Goal: Information Seeking & Learning: Check status

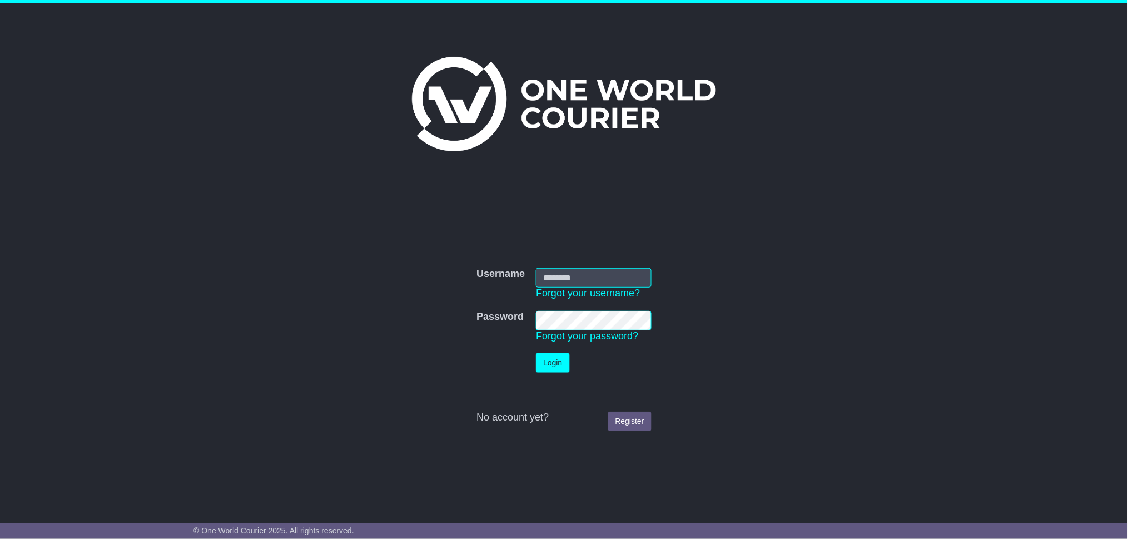
type input "**********"
click at [549, 371] on button "Login" at bounding box center [552, 362] width 33 height 19
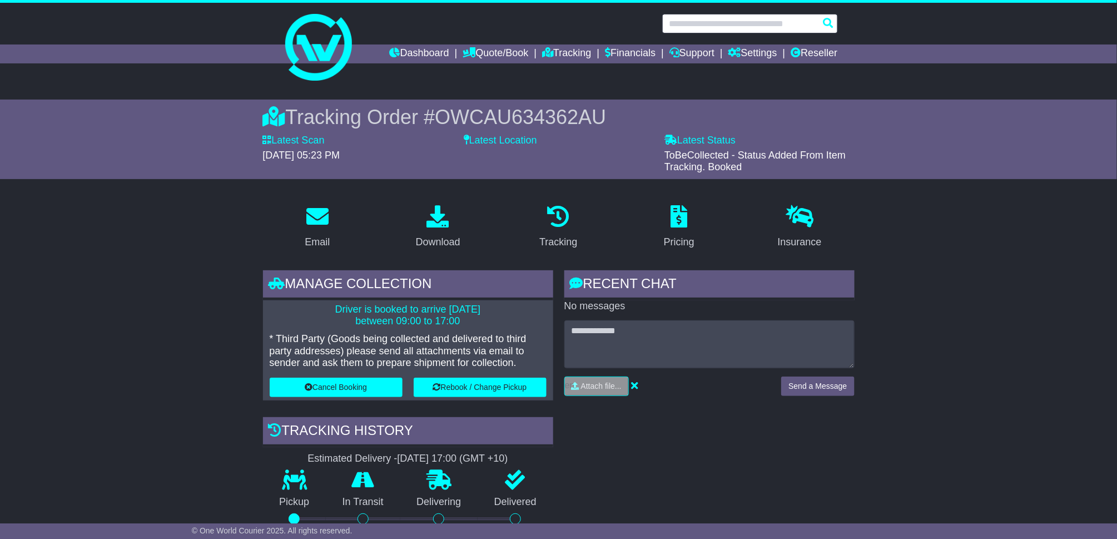
click at [725, 19] on input "text" at bounding box center [750, 23] width 176 height 19
paste input "**********"
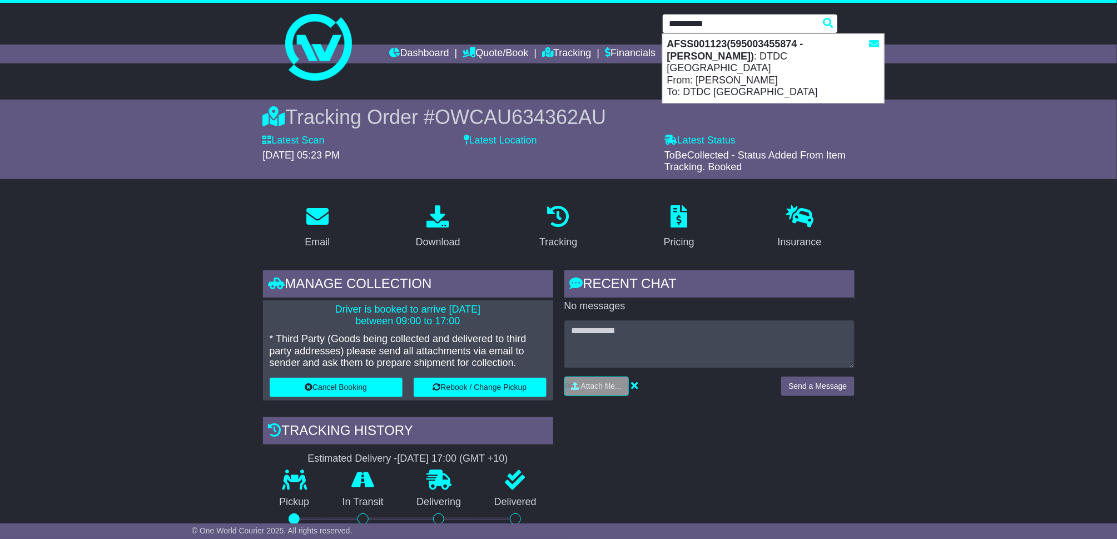
type input "**********"
click at [748, 27] on input "**********" at bounding box center [750, 23] width 176 height 19
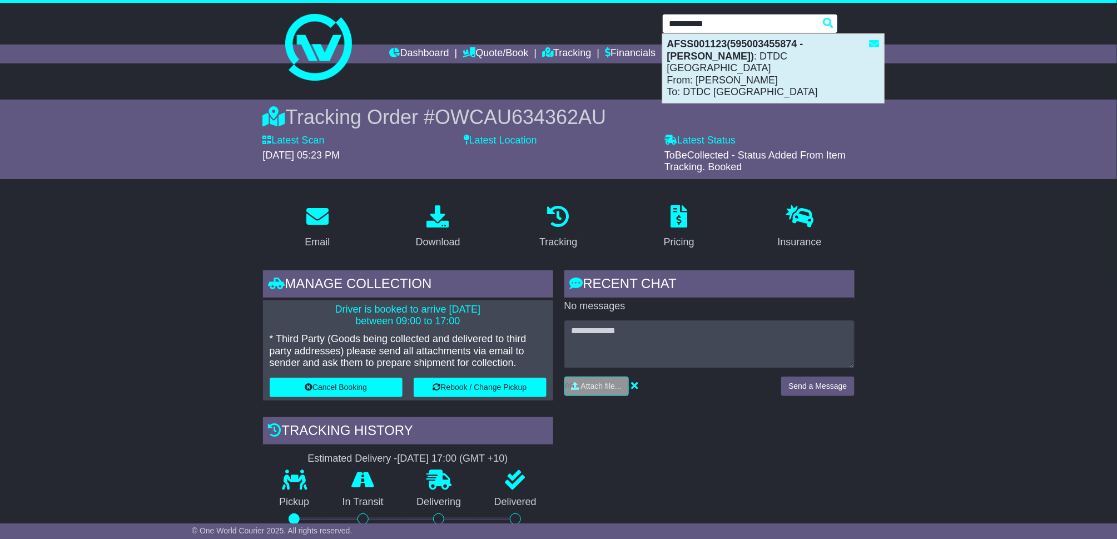
click at [729, 78] on div "AFSS001123(595003455874 - Syed Asim) : DTDC Australia From: Syed Asim To: DTDC …" at bounding box center [773, 68] width 221 height 69
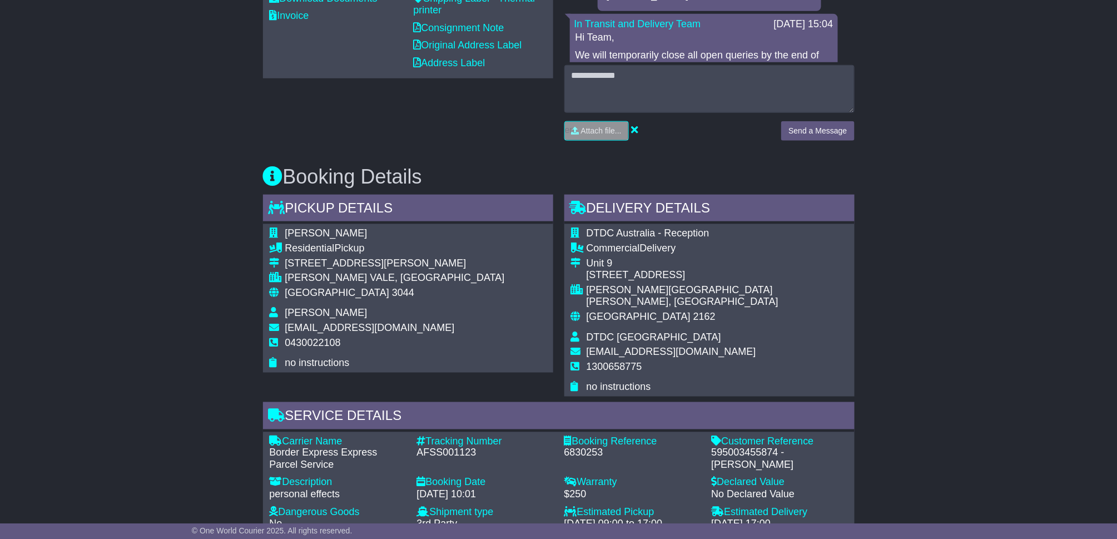
scroll to position [519, 0]
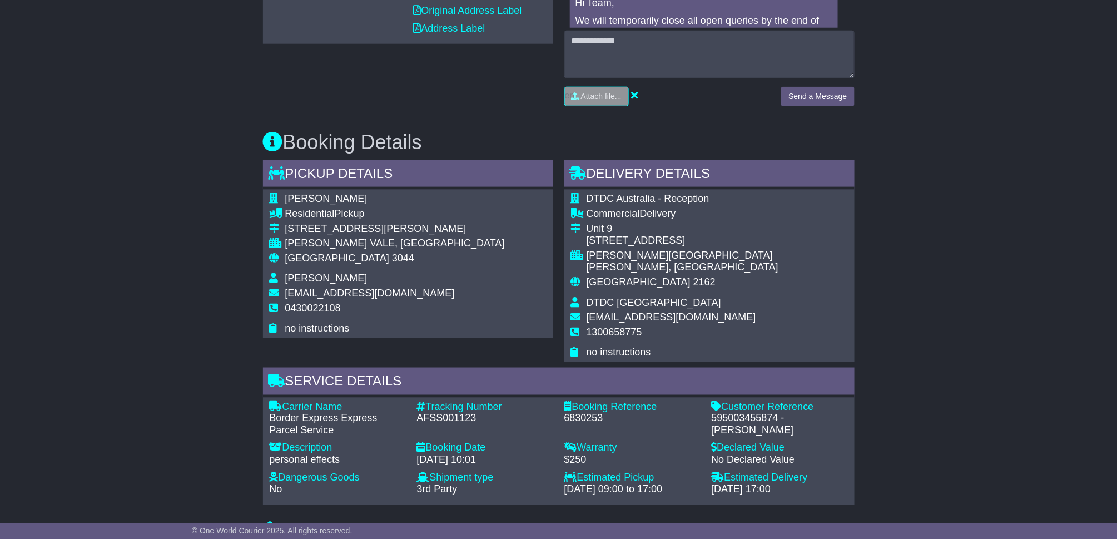
click at [752, 401] on div "Customer Reference - 595003455874 - Syed Asim" at bounding box center [779, 419] width 147 height 36
click at [753, 412] on div "595003455874 - Syed Asim" at bounding box center [779, 424] width 136 height 24
copy div "595003455874"
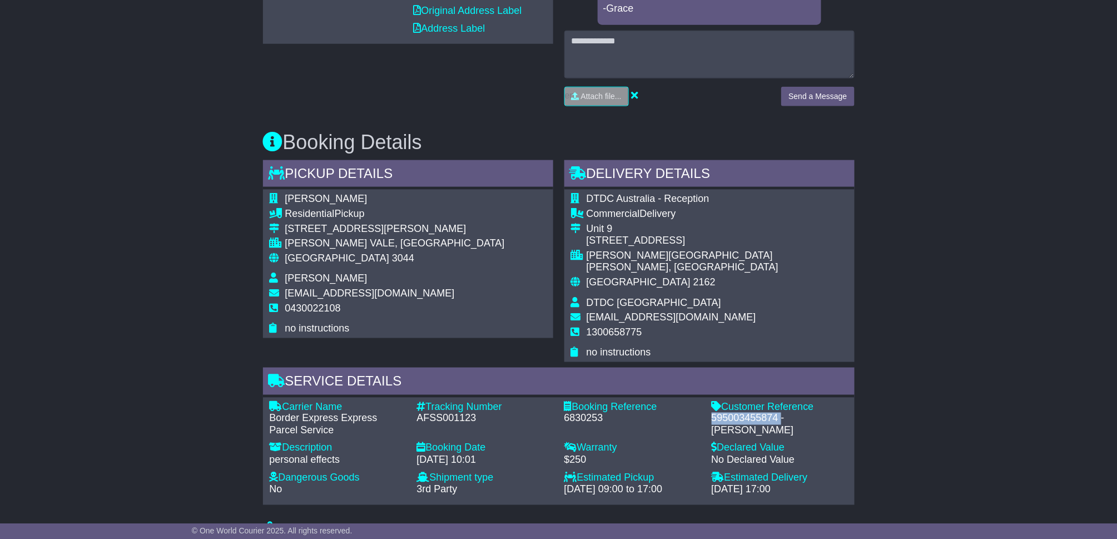
click at [752, 412] on div "595003455874 - Syed Asim" at bounding box center [779, 424] width 136 height 24
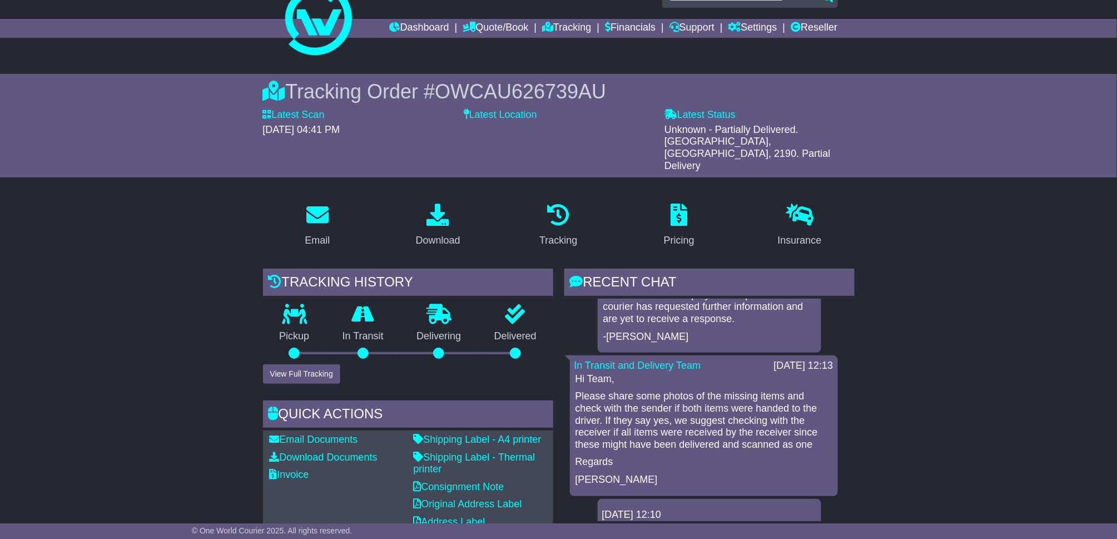
scroll to position [0, 0]
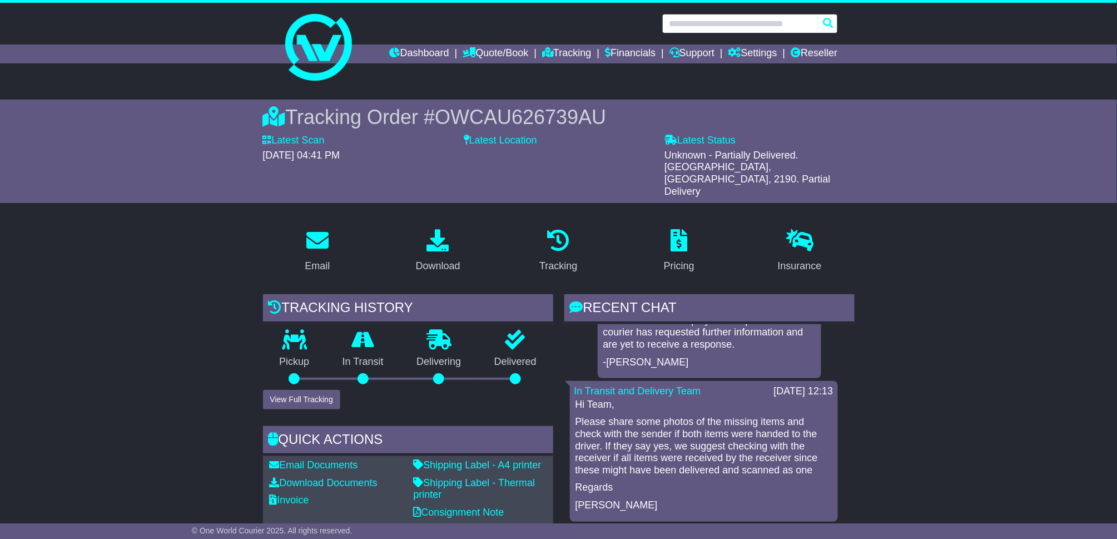
click at [743, 22] on input "text" at bounding box center [750, 23] width 176 height 19
paste input "**********"
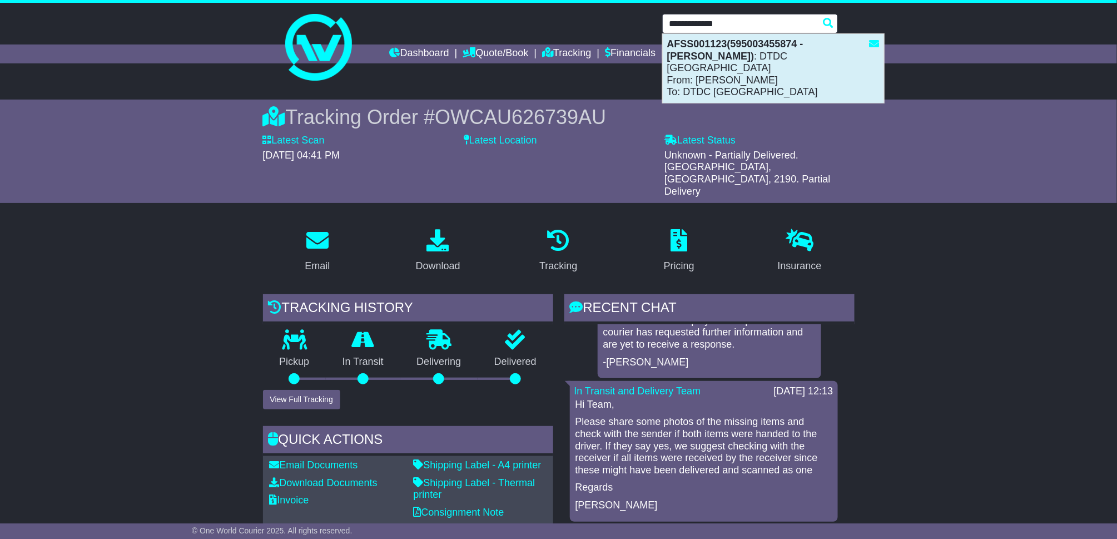
click at [740, 38] on strong "AFSS001123(595003455874 - Syed Asim)" at bounding box center [735, 49] width 136 height 23
type input "**********"
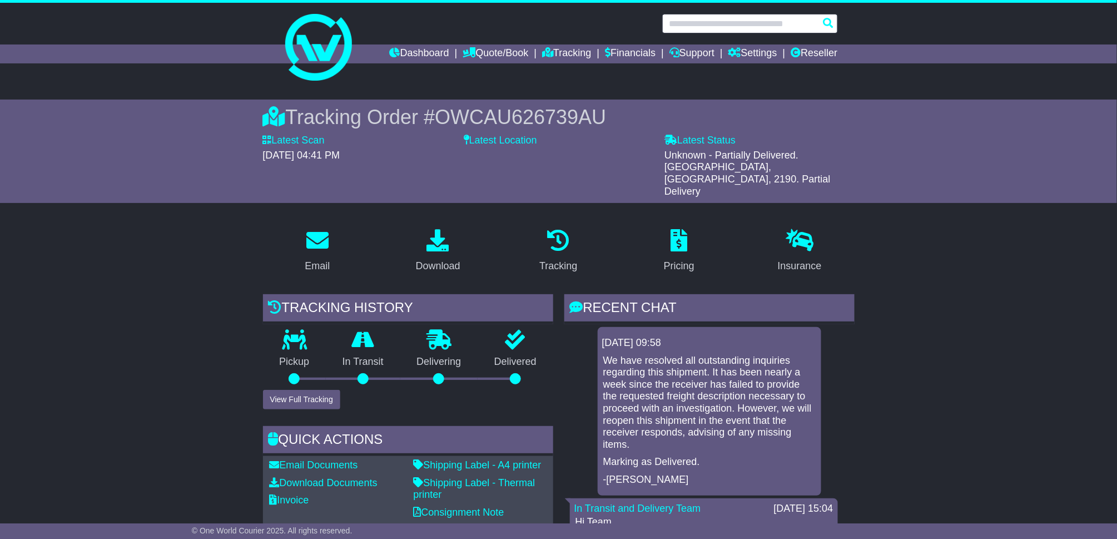
click at [758, 26] on input "text" at bounding box center [750, 23] width 176 height 19
paste input "**********"
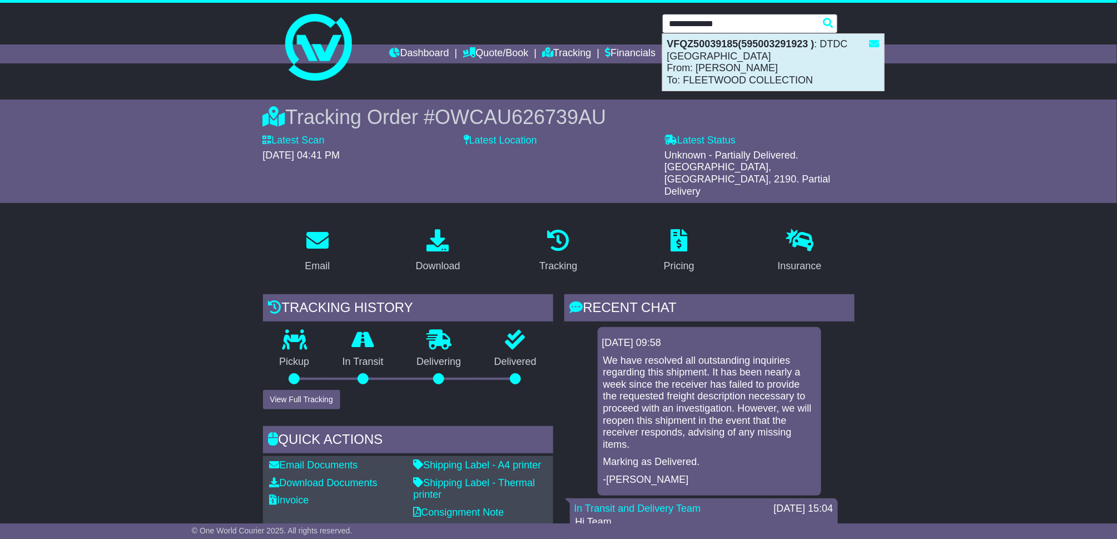
click at [723, 71] on div "VFQZ50039185(595003291923 ) : DTDC Australia From: Abhi Munjal To: FLEETWOOD CO…" at bounding box center [773, 62] width 221 height 57
type input "**********"
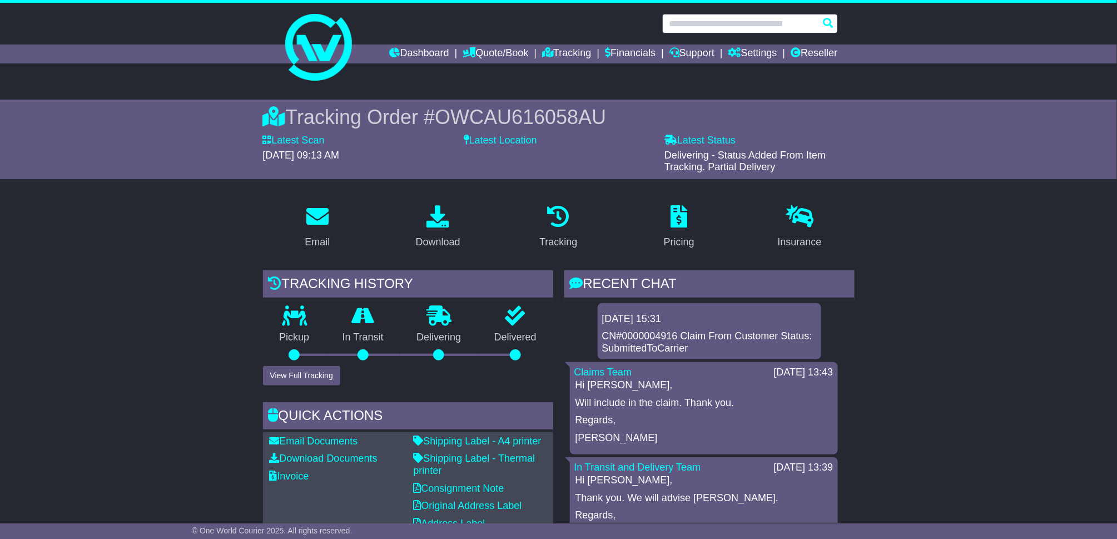
click at [725, 26] on input "text" at bounding box center [750, 23] width 176 height 19
paste input "**********"
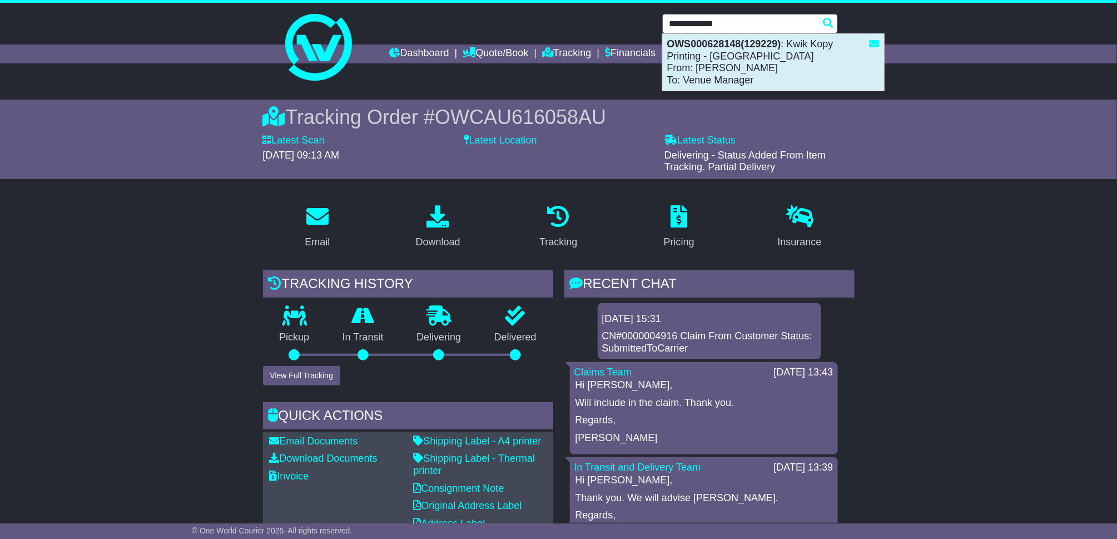
click at [730, 77] on div "OWS000628148(129229) : Kwik Kopy Printing - Perth CBD From: Shahna Nixon To: Ve…" at bounding box center [773, 62] width 221 height 57
type input "**********"
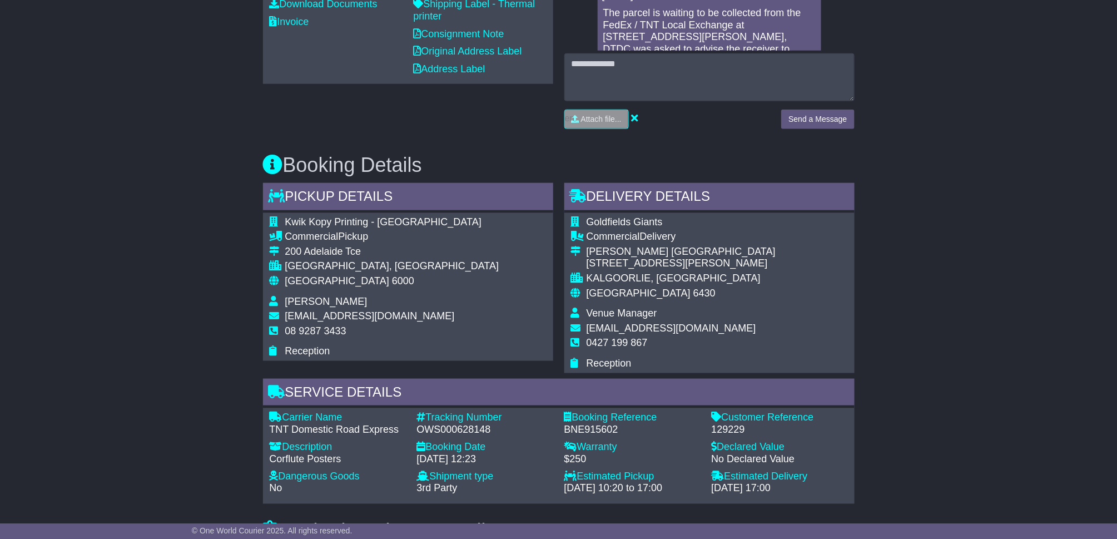
scroll to position [519, 0]
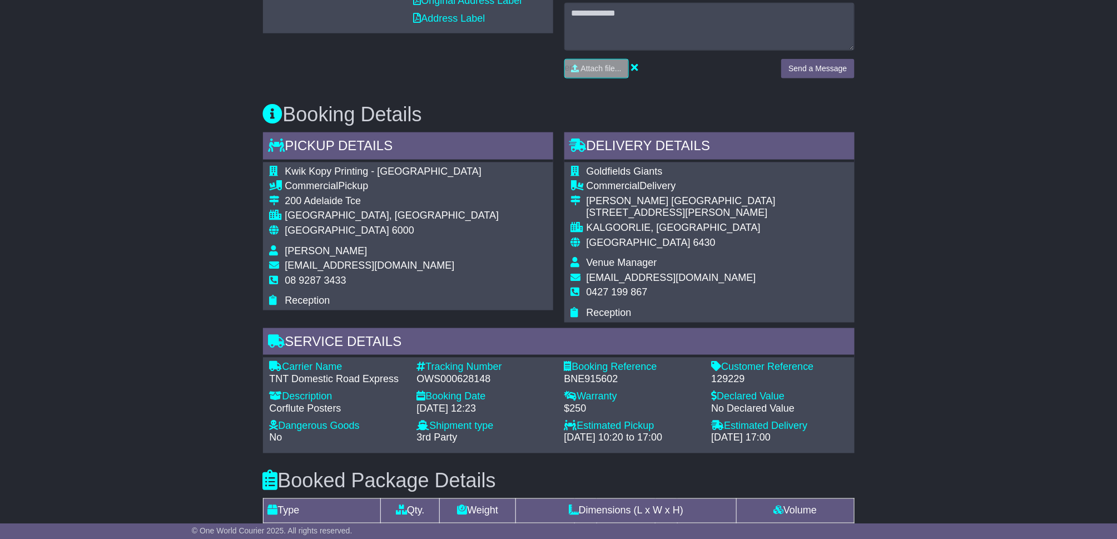
click at [381, 261] on span "[EMAIL_ADDRESS][DOMAIN_NAME]" at bounding box center [370, 265] width 170 height 11
copy tbody "[EMAIL_ADDRESS][DOMAIN_NAME]"
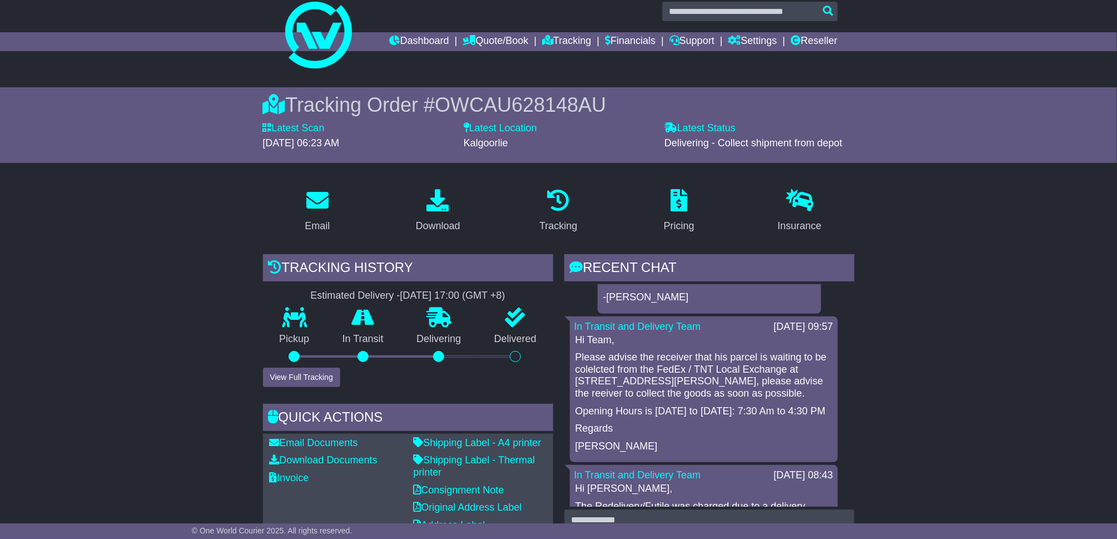
scroll to position [0, 0]
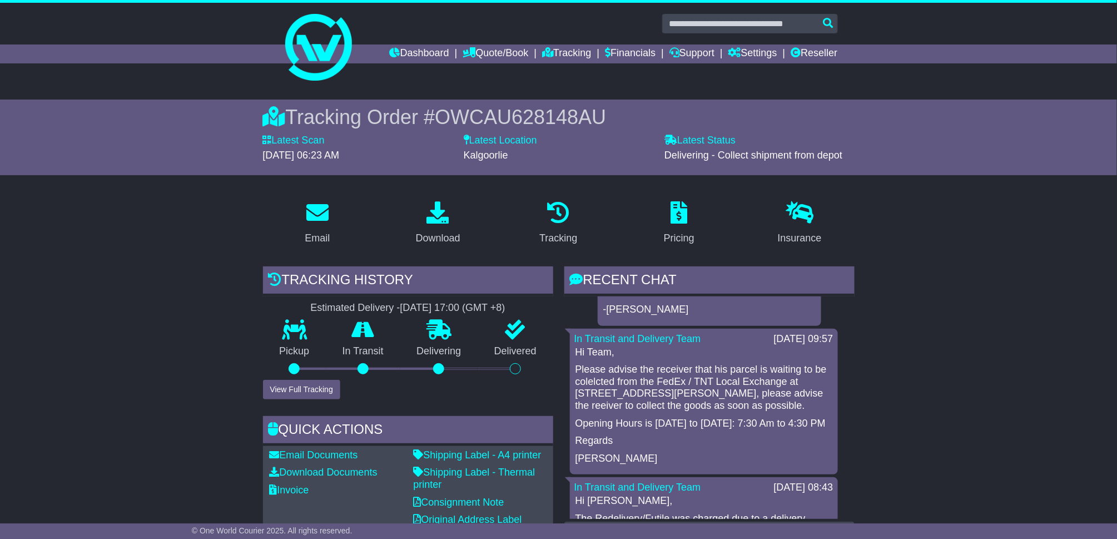
click at [550, 122] on span "OWCAU628148AU" at bounding box center [520, 117] width 171 height 23
click at [550, 123] on span "OWCAU628148AU" at bounding box center [520, 117] width 171 height 23
copy span "OWCAU628148AU"
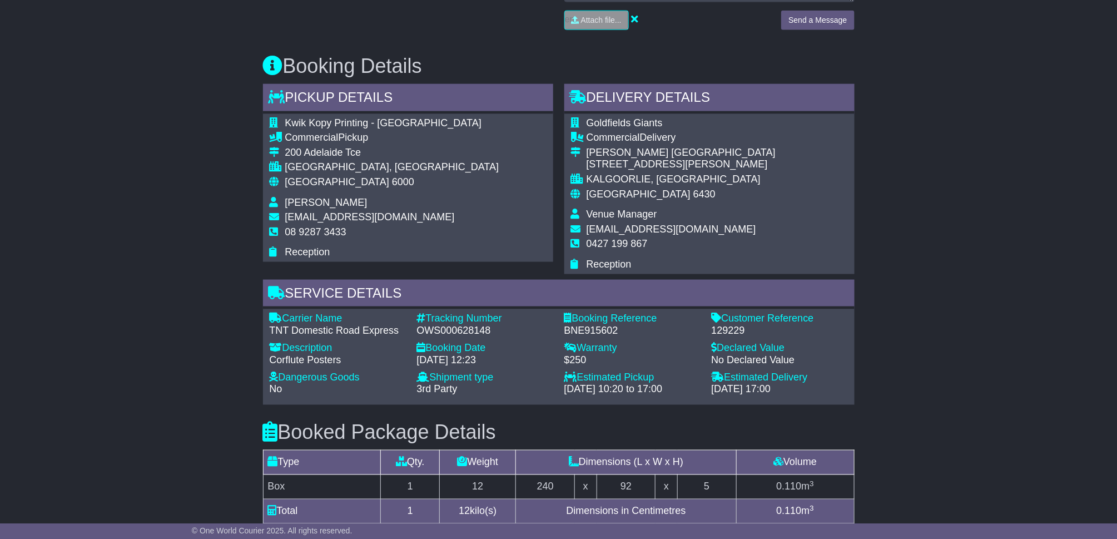
scroll to position [667, 0]
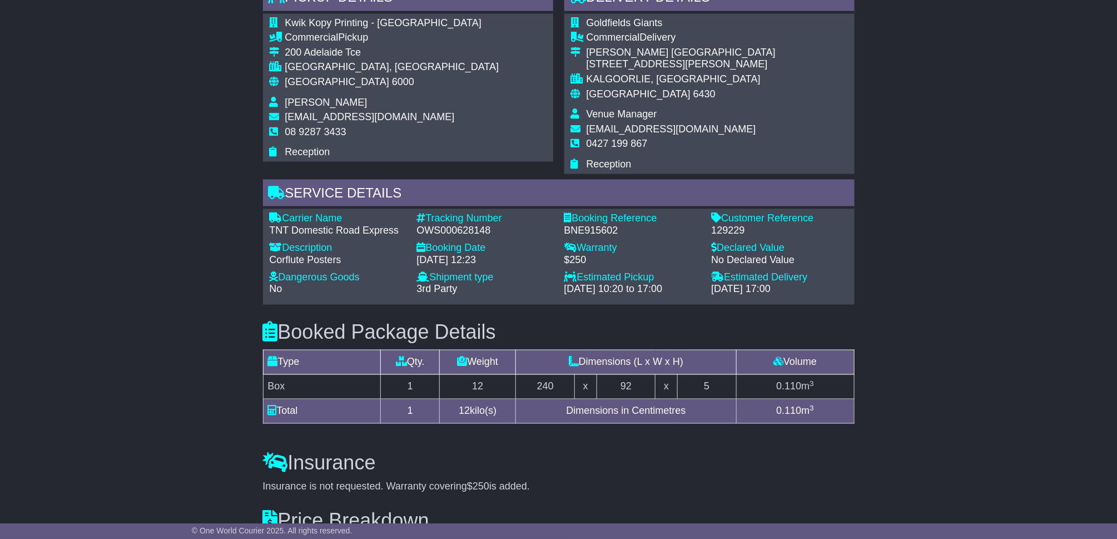
click at [449, 242] on div "Booking Date" at bounding box center [485, 248] width 136 height 12
drag, startPoint x: 449, startPoint y: 240, endPoint x: 440, endPoint y: 228, distance: 14.7
click at [440, 228] on div "OWS000628148" at bounding box center [485, 231] width 136 height 12
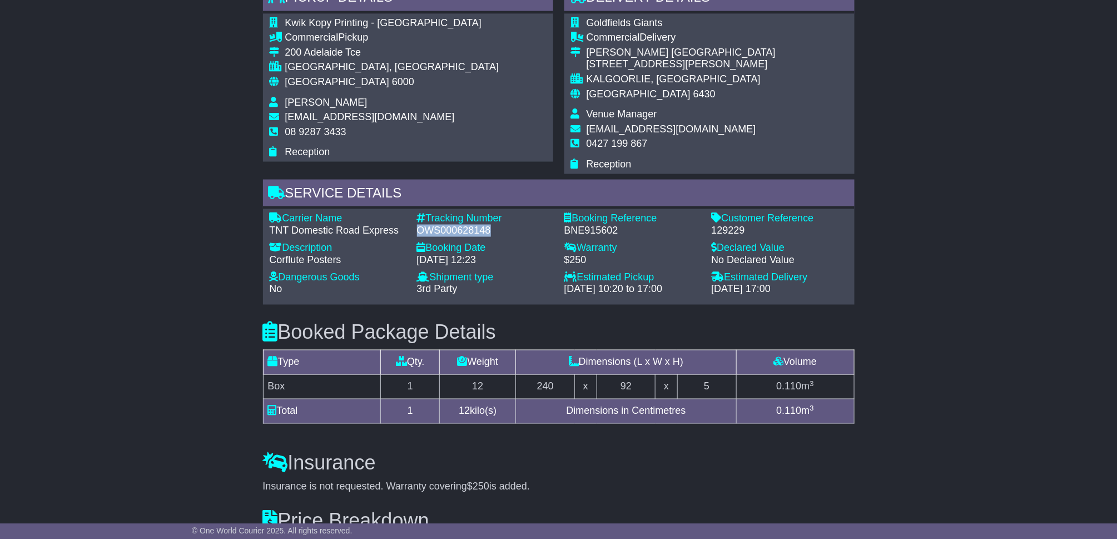
click at [440, 228] on div "OWS000628148" at bounding box center [485, 231] width 136 height 12
copy div "OWS000628148"
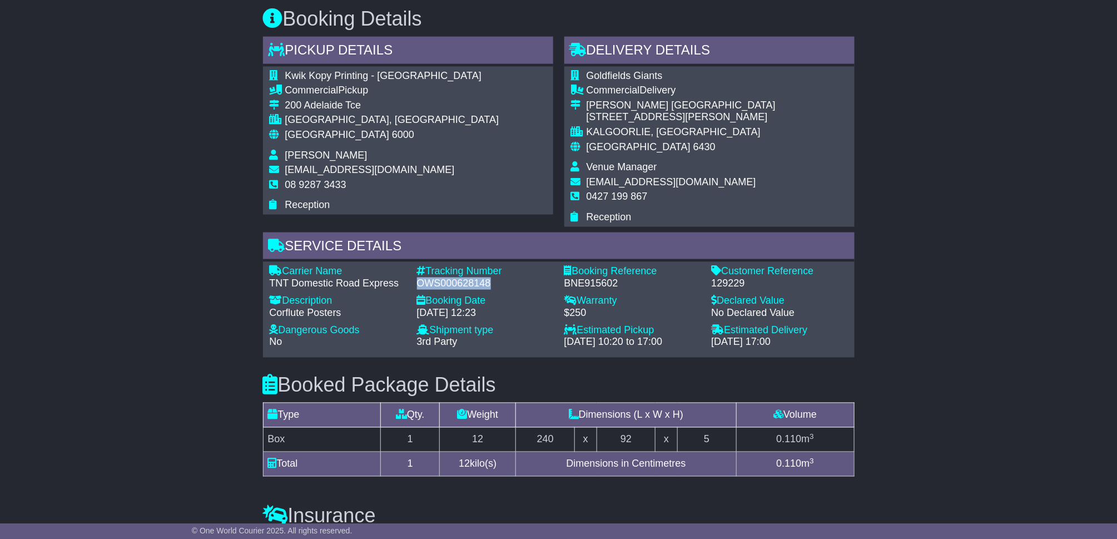
scroll to position [519, 0]
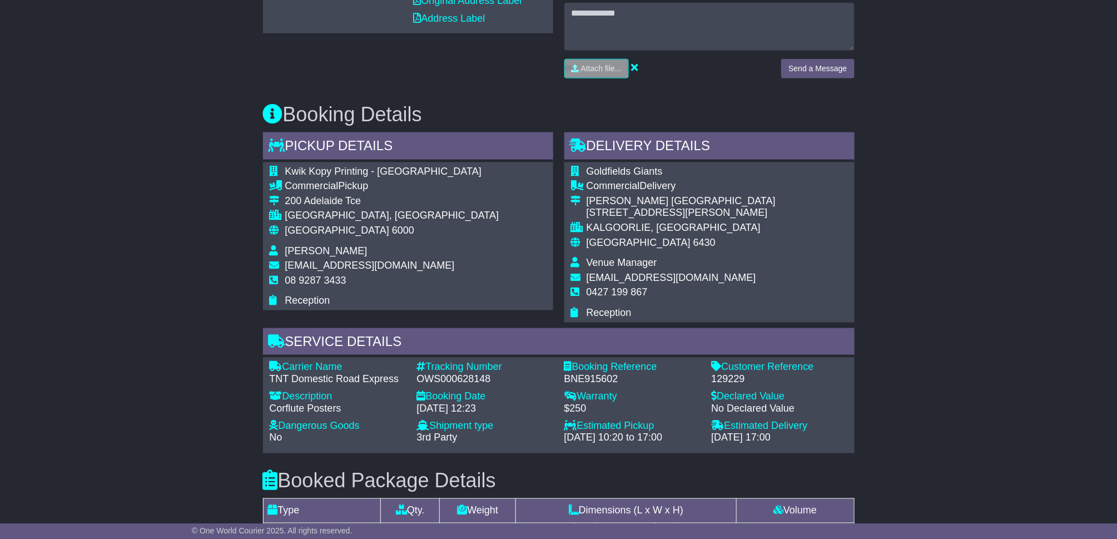
click at [360, 169] on span "Kwik Kopy Printing - Perth CBD" at bounding box center [383, 171] width 196 height 11
click at [359, 168] on span "Kwik Kopy Printing - Perth CBD" at bounding box center [383, 171] width 196 height 11
copy tbody "Kwik Kopy Printing - Perth CBD"
click at [324, 248] on span "Shahna Nixon" at bounding box center [326, 250] width 82 height 11
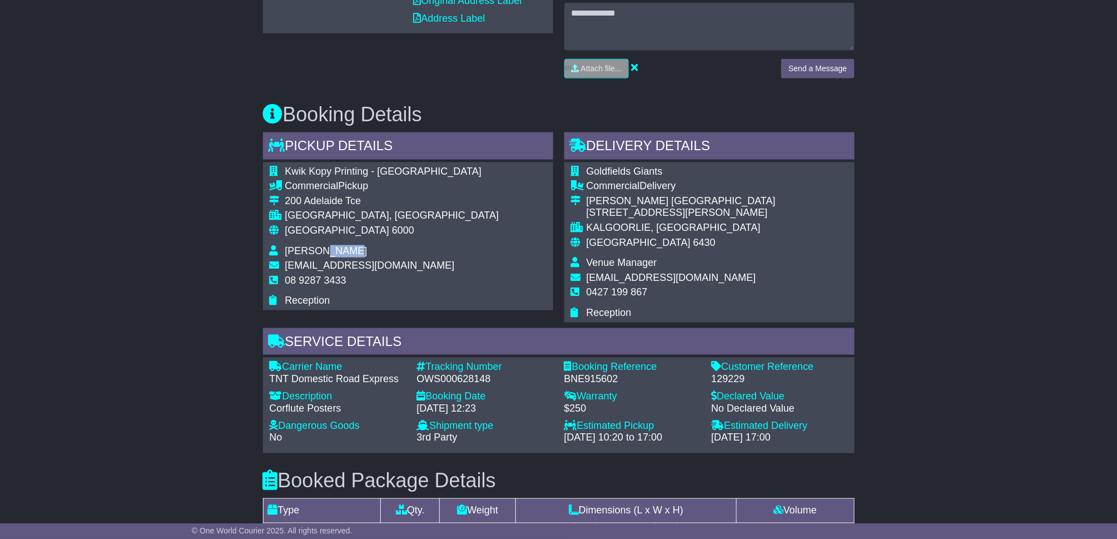
click at [322, 247] on span "[PERSON_NAME]" at bounding box center [326, 250] width 82 height 11
click at [321, 247] on span "[PERSON_NAME]" at bounding box center [326, 250] width 82 height 11
click at [311, 251] on span "[PERSON_NAME]" at bounding box center [326, 250] width 82 height 11
click at [310, 251] on span "[PERSON_NAME]" at bounding box center [326, 250] width 82 height 11
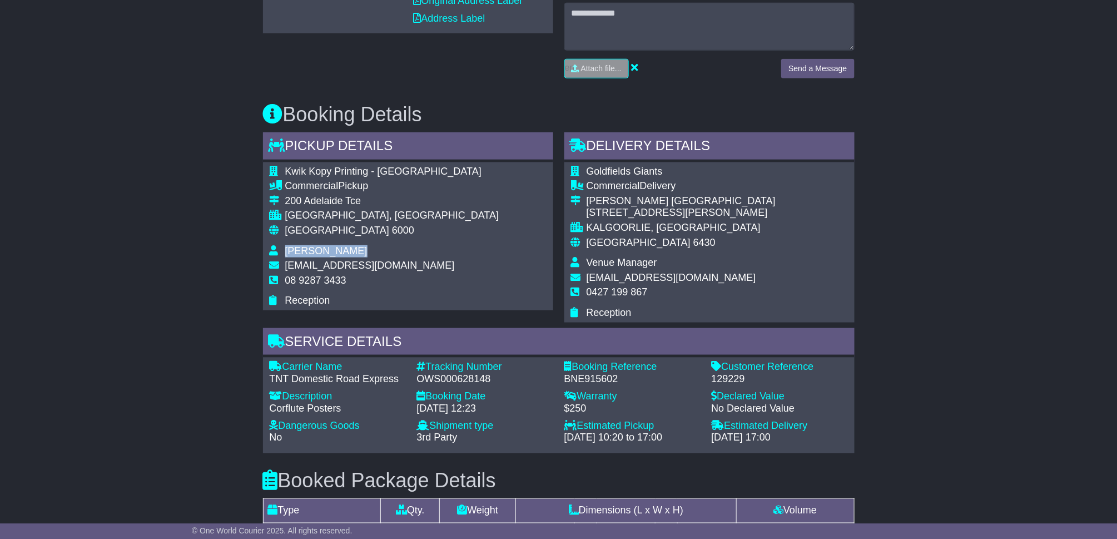
copy tbody "[PERSON_NAME]"
click at [621, 166] on span "Goldfields Giants" at bounding box center [624, 171] width 76 height 11
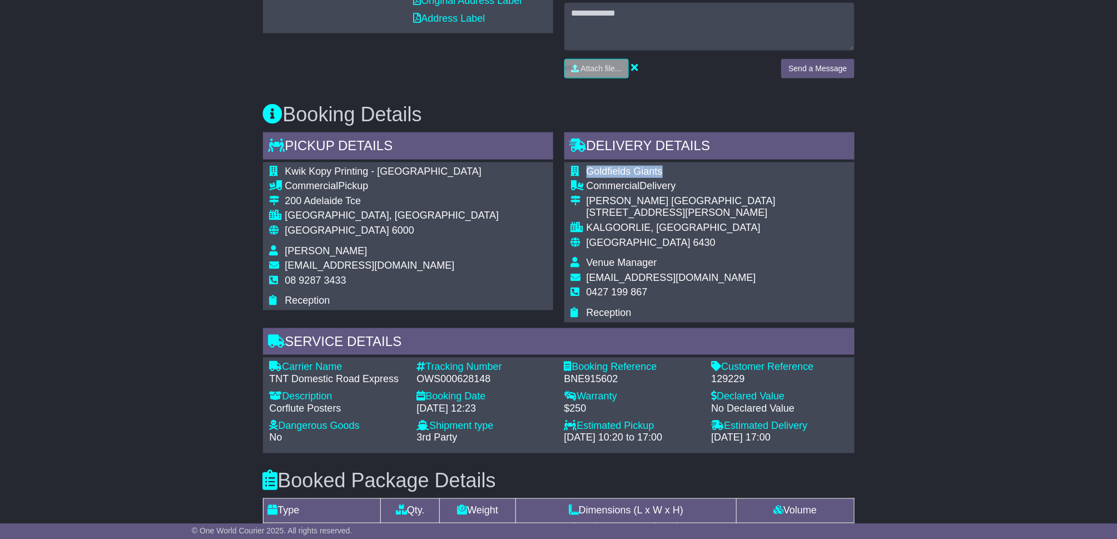
copy tbody "Goldfields Giants"
click at [631, 262] on span "Venue Manager" at bounding box center [621, 262] width 71 height 11
copy tbody "Venue Manager"
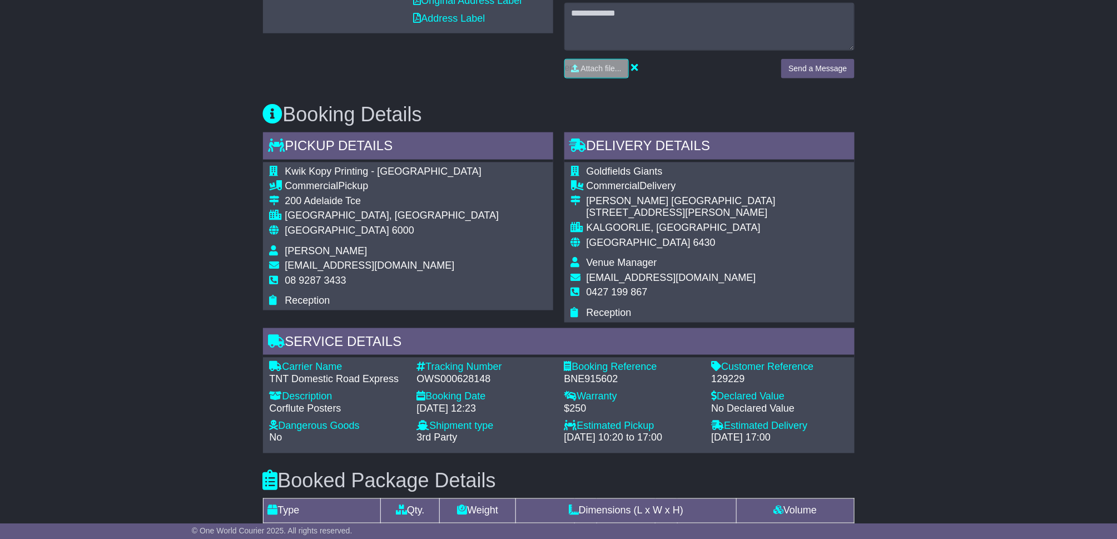
click at [656, 277] on span "[EMAIL_ADDRESS][DOMAIN_NAME]" at bounding box center [671, 277] width 170 height 11
copy tbody "[EMAIL_ADDRESS][DOMAIN_NAME]"
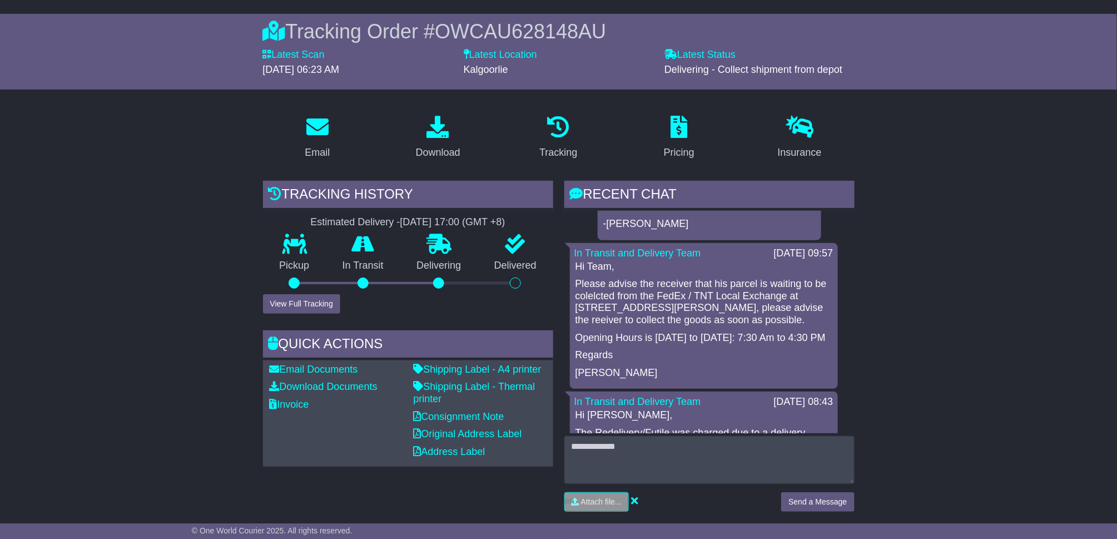
scroll to position [74, 0]
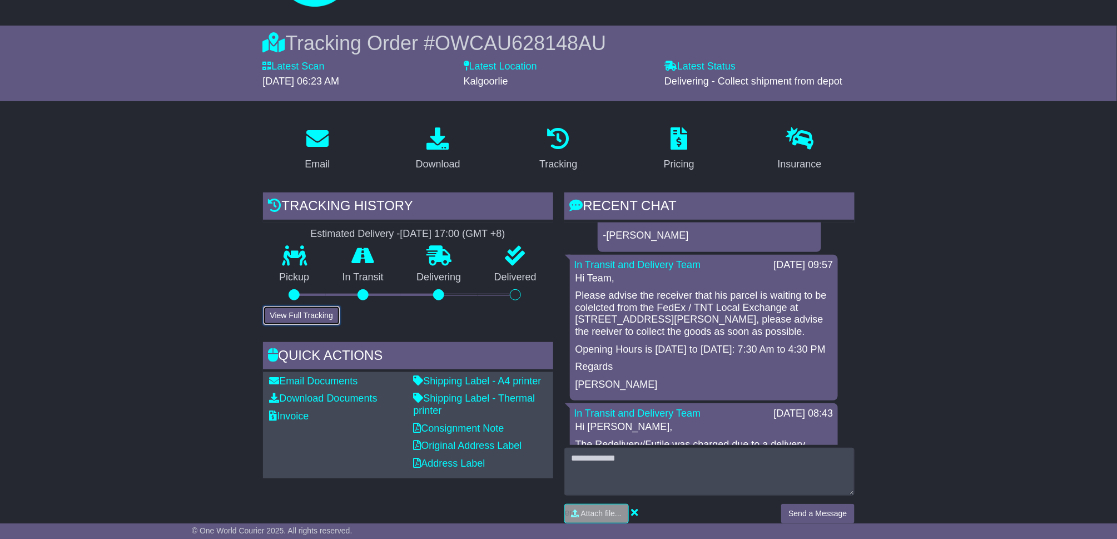
click at [316, 316] on button "View Full Tracking" at bounding box center [301, 315] width 77 height 19
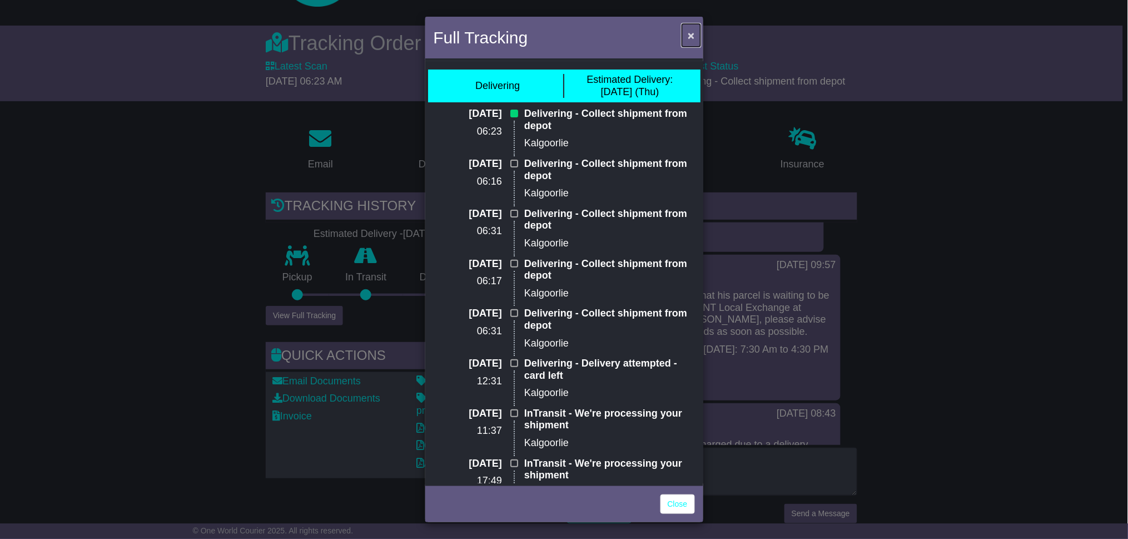
click at [688, 32] on button "×" at bounding box center [691, 35] width 18 height 23
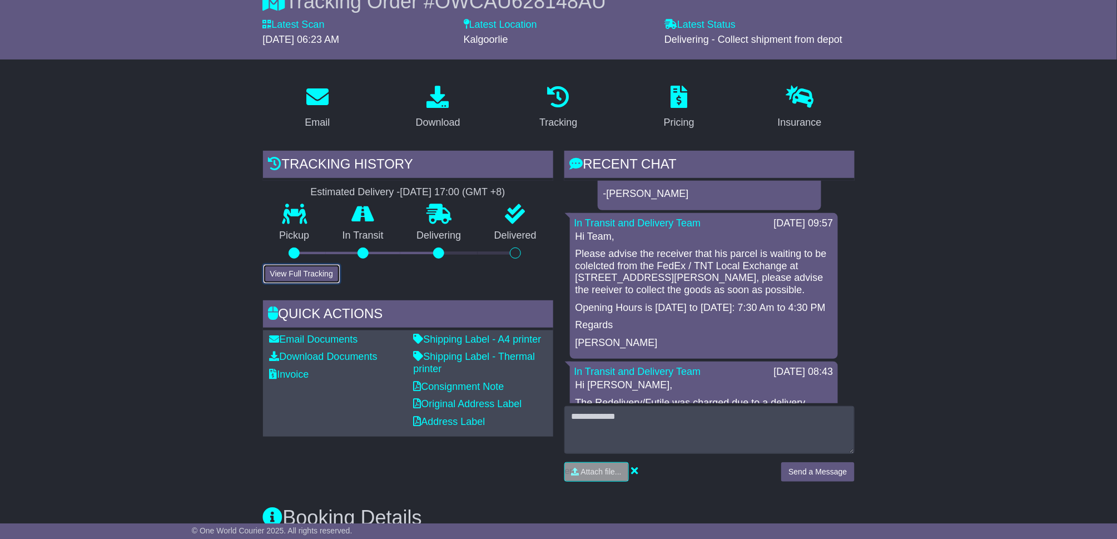
scroll to position [148, 0]
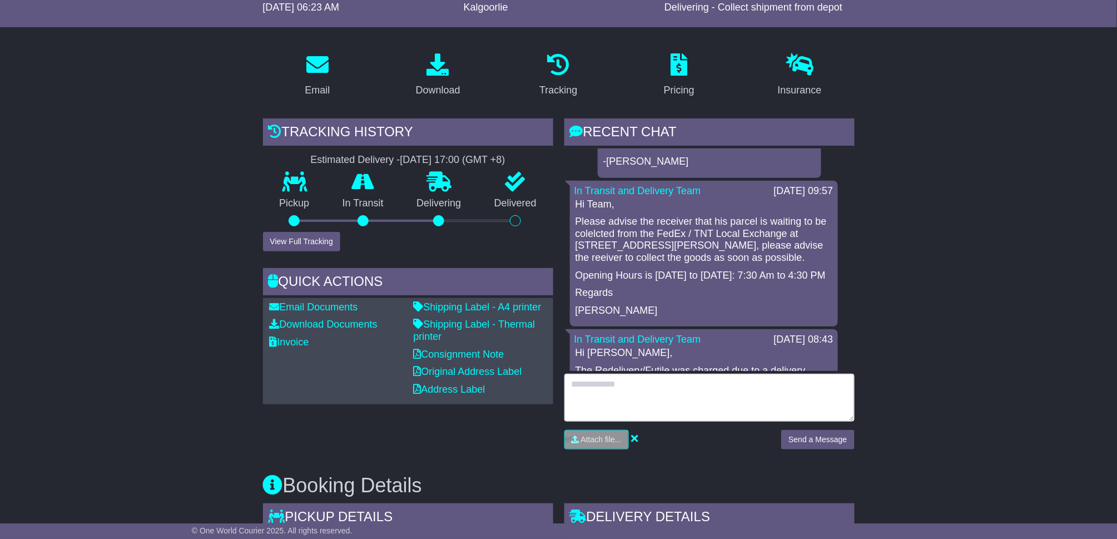
click at [706, 397] on textarea at bounding box center [709, 398] width 290 height 48
type textarea "**********"
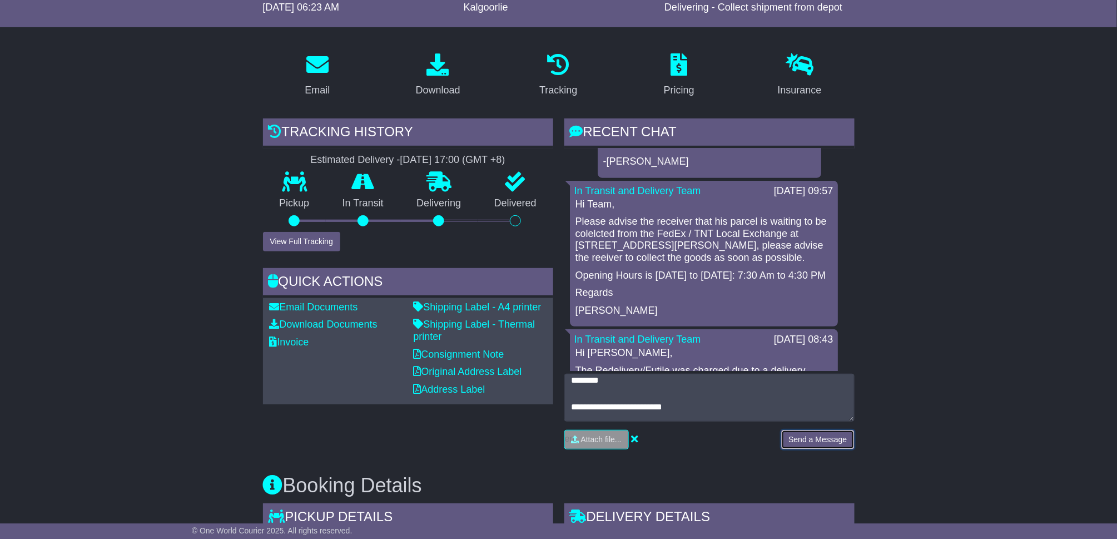
click at [825, 444] on button "Send a Message" at bounding box center [817, 439] width 73 height 19
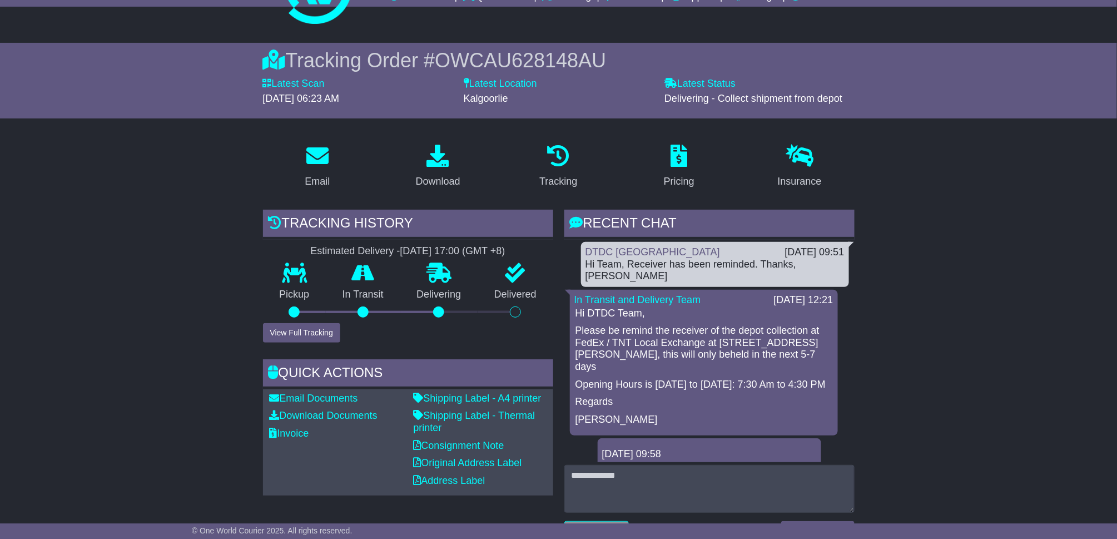
scroll to position [0, 0]
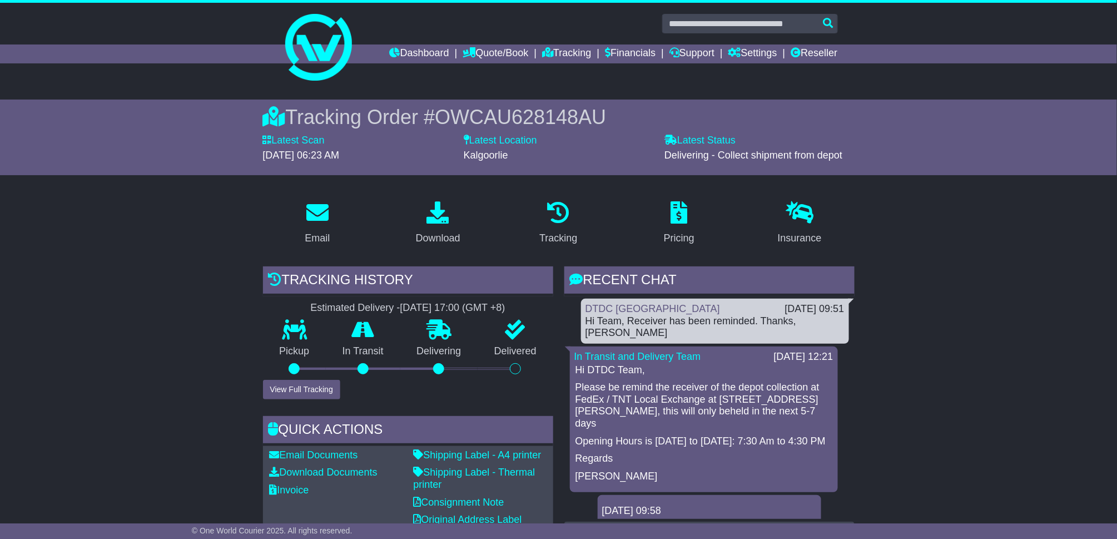
click at [554, 115] on span "OWCAU628148AU" at bounding box center [520, 117] width 171 height 23
copy span "OWCAU628148AU"
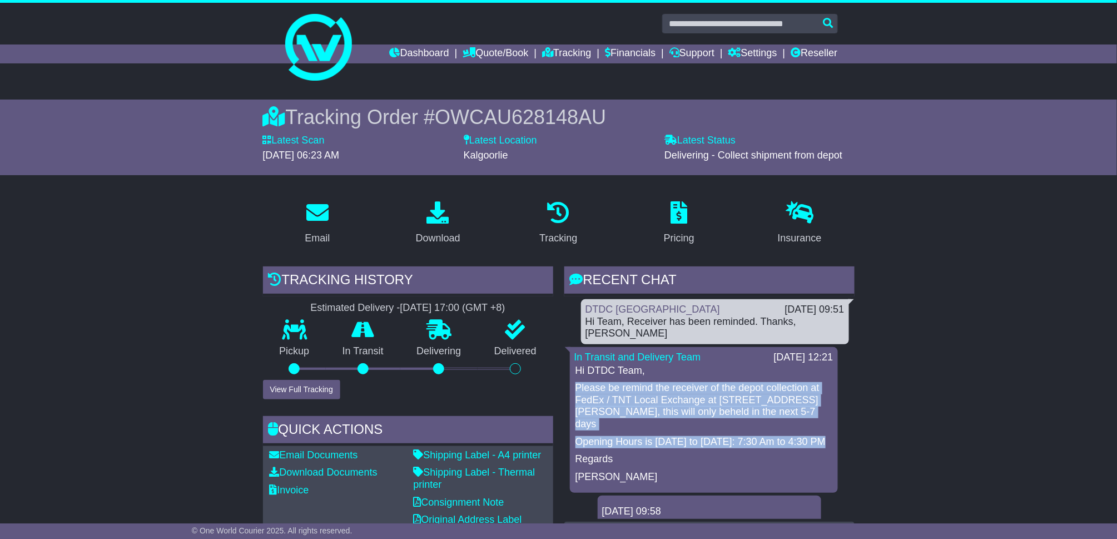
drag, startPoint x: 822, startPoint y: 427, endPoint x: 574, endPoint y: 376, distance: 253.7
click at [574, 376] on div "Hi DTDC Team, Please be remind the receiver of the depot collection at FedEx / …" at bounding box center [703, 424] width 259 height 118
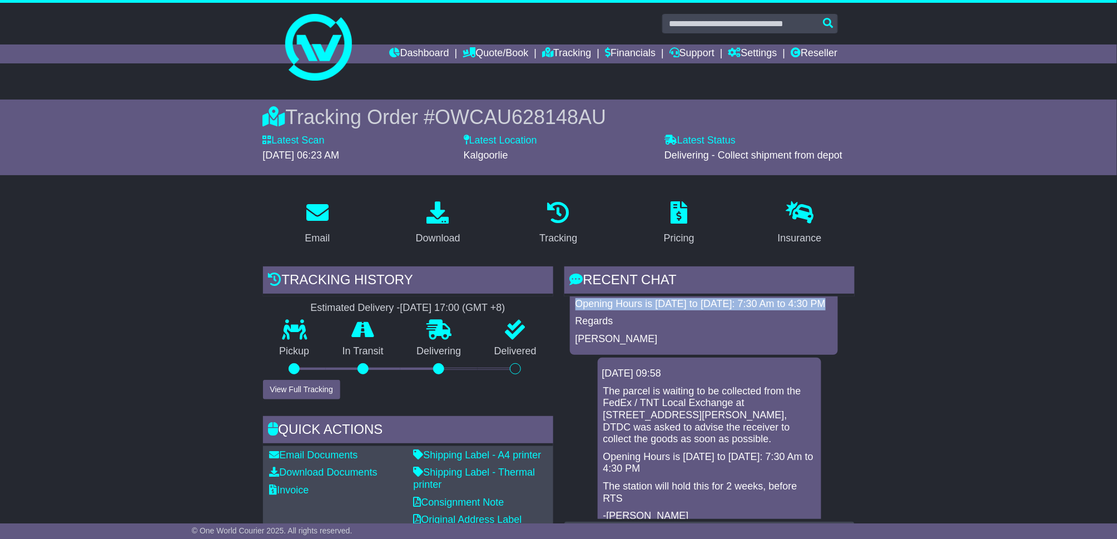
scroll to position [148, 0]
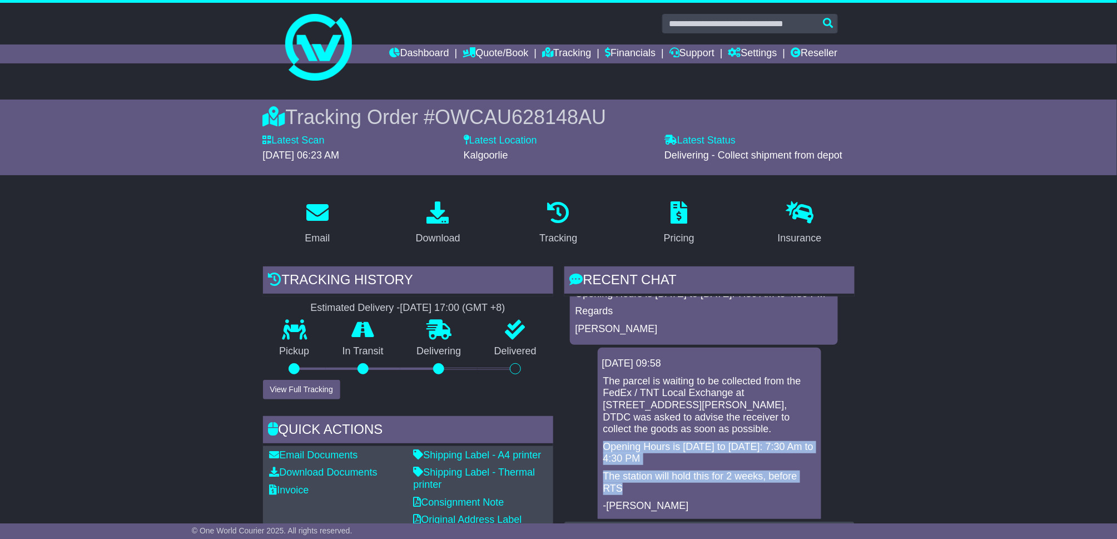
drag, startPoint x: 628, startPoint y: 474, endPoint x: 604, endPoint y: 438, distance: 42.9
click at [604, 438] on div "The parcel is waiting to be collected from the FedEx / TNT Local Exchange at 4 …" at bounding box center [709, 443] width 215 height 137
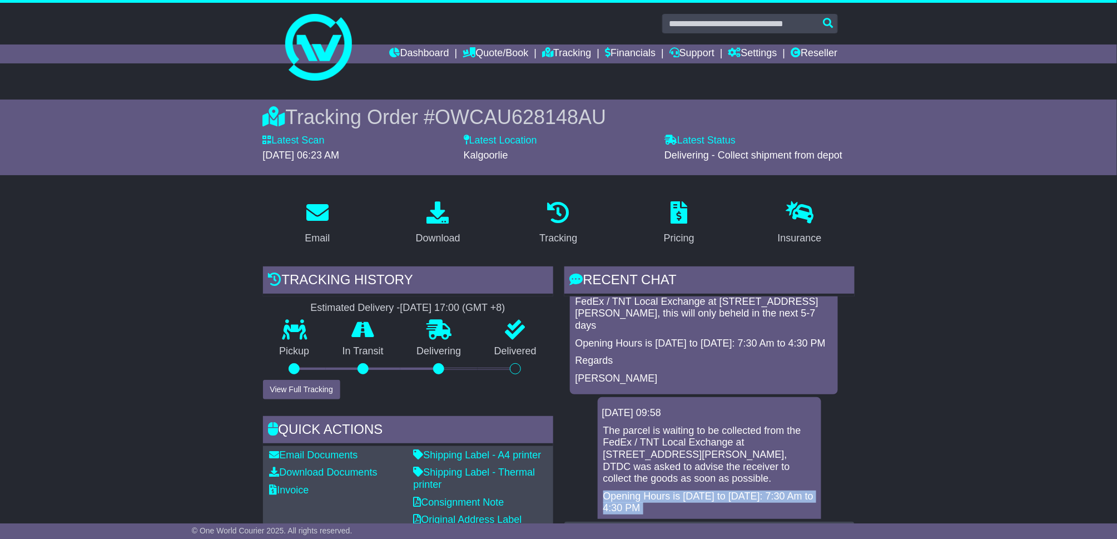
scroll to position [74, 0]
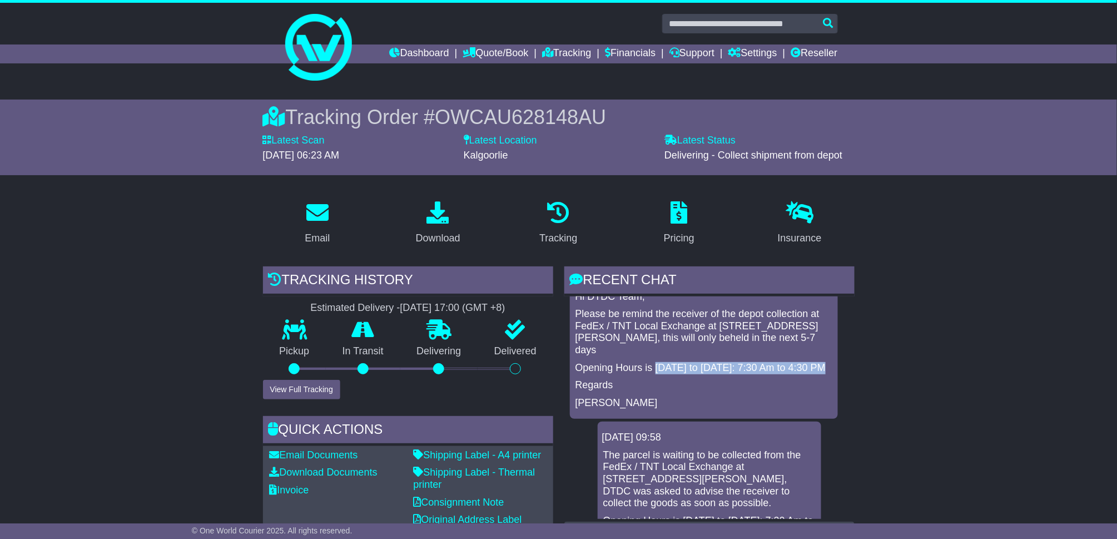
drag, startPoint x: 820, startPoint y: 354, endPoint x: 655, endPoint y: 360, distance: 164.7
click at [655, 360] on div "Hi DTDC Team, Please be remind the receiver of the depot collection at FedEx / …" at bounding box center [703, 350] width 259 height 118
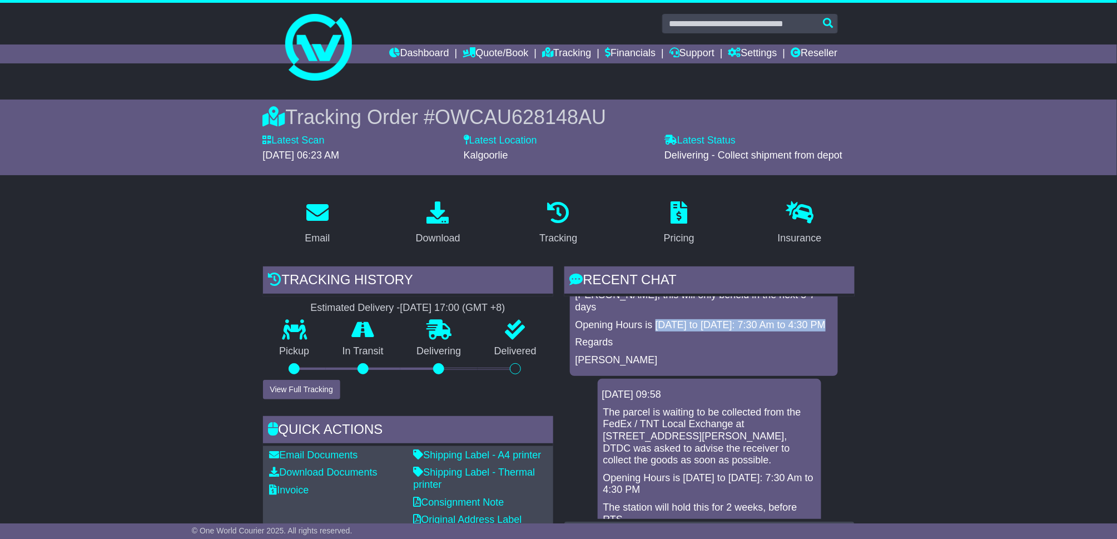
scroll to position [148, 0]
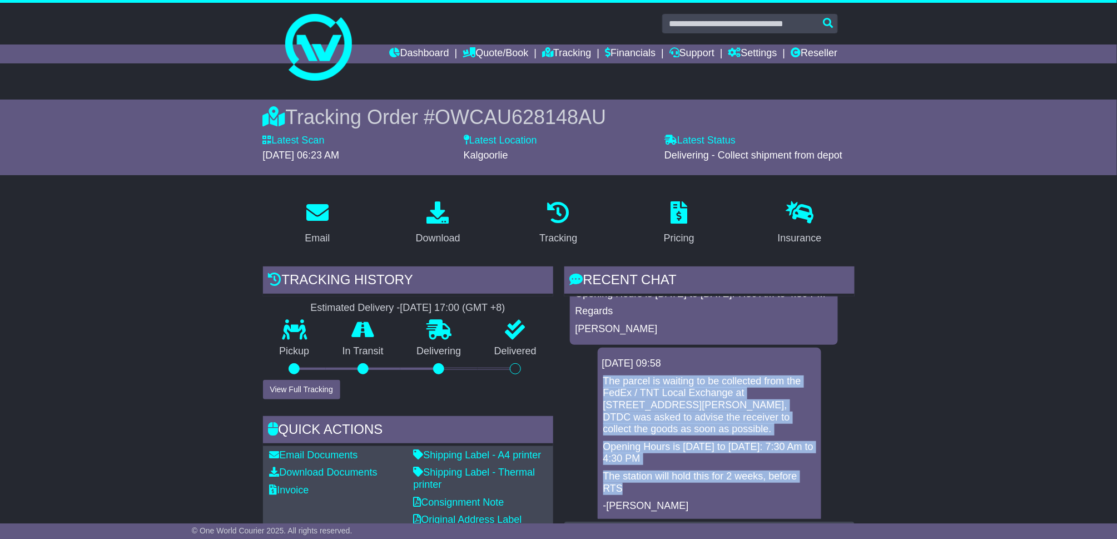
drag, startPoint x: 626, startPoint y: 471, endPoint x: 604, endPoint y: 367, distance: 106.3
click at [604, 375] on div "The parcel is waiting to be collected from the FedEx / TNT Local Exchange at 4 …" at bounding box center [709, 443] width 215 height 137
drag, startPoint x: 604, startPoint y: 367, endPoint x: 630, endPoint y: 372, distance: 26.6
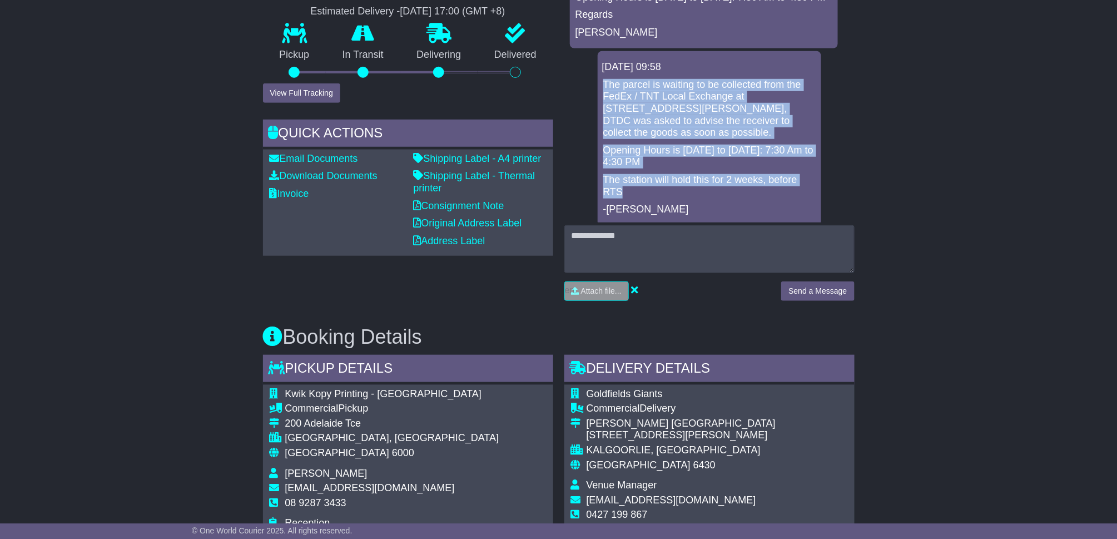
scroll to position [445, 0]
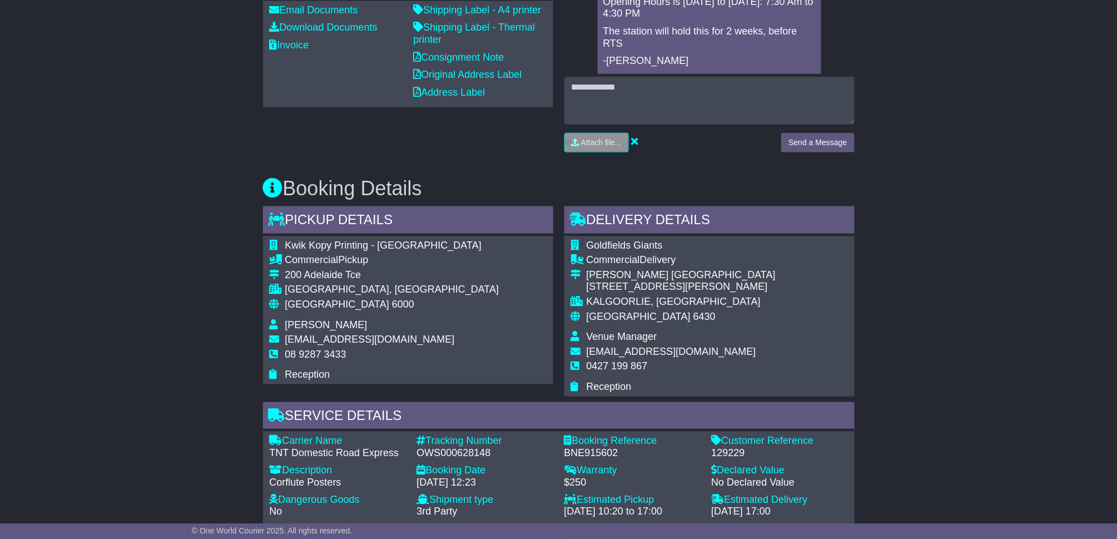
click at [316, 326] on span "Shahna Nixon" at bounding box center [326, 324] width 82 height 11
click at [629, 336] on span "Venue Manager" at bounding box center [621, 336] width 71 height 11
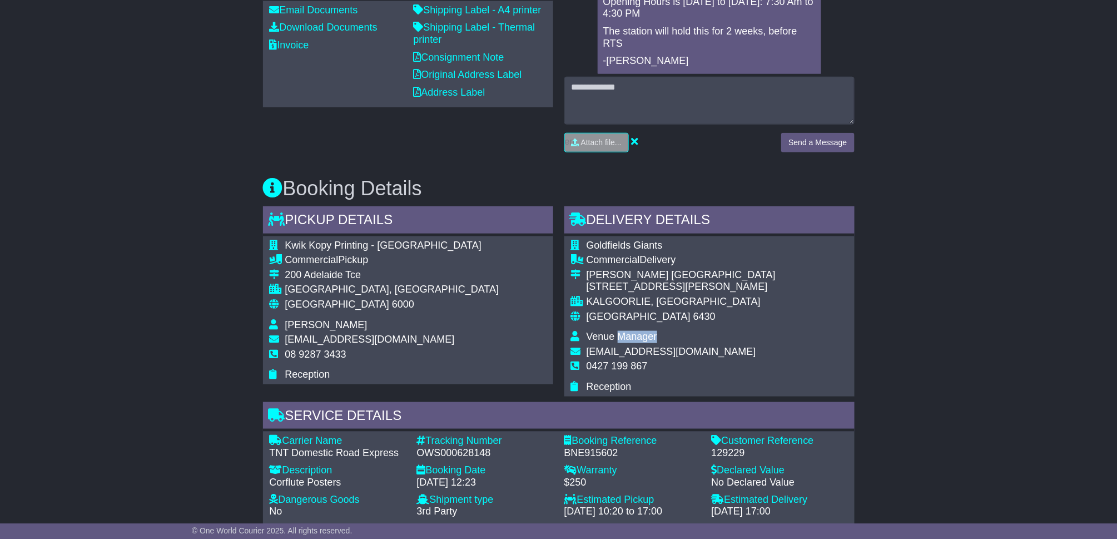
click at [629, 336] on span "Venue Manager" at bounding box center [621, 336] width 71 height 11
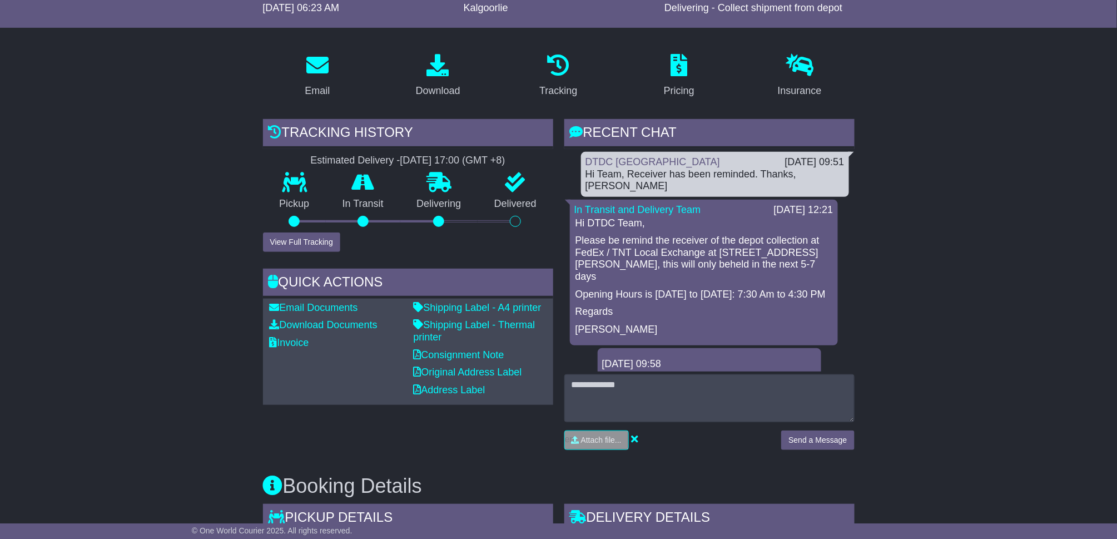
scroll to position [148, 0]
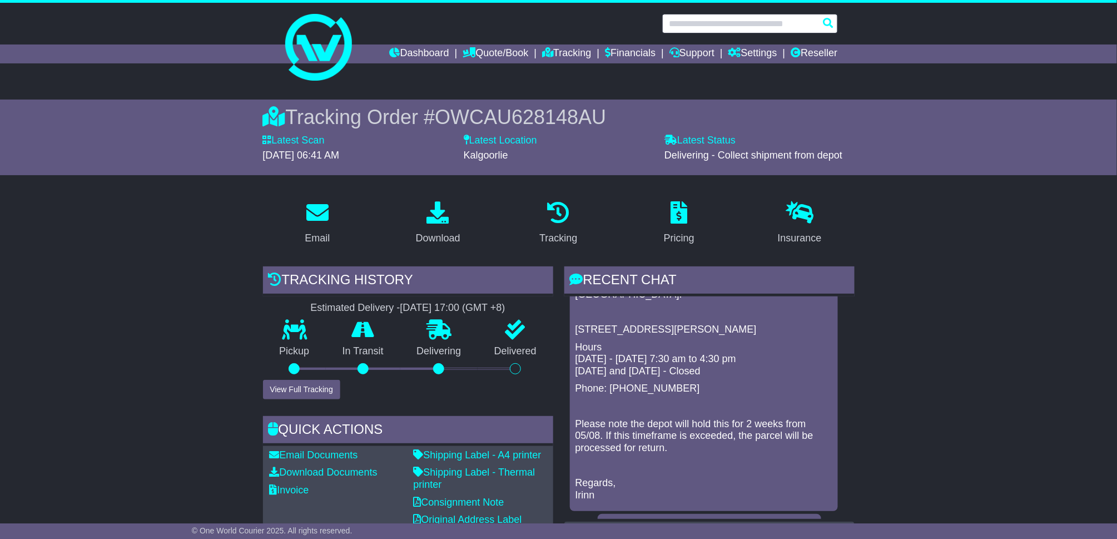
click at [716, 27] on input "text" at bounding box center [750, 23] width 176 height 19
paste input "**********"
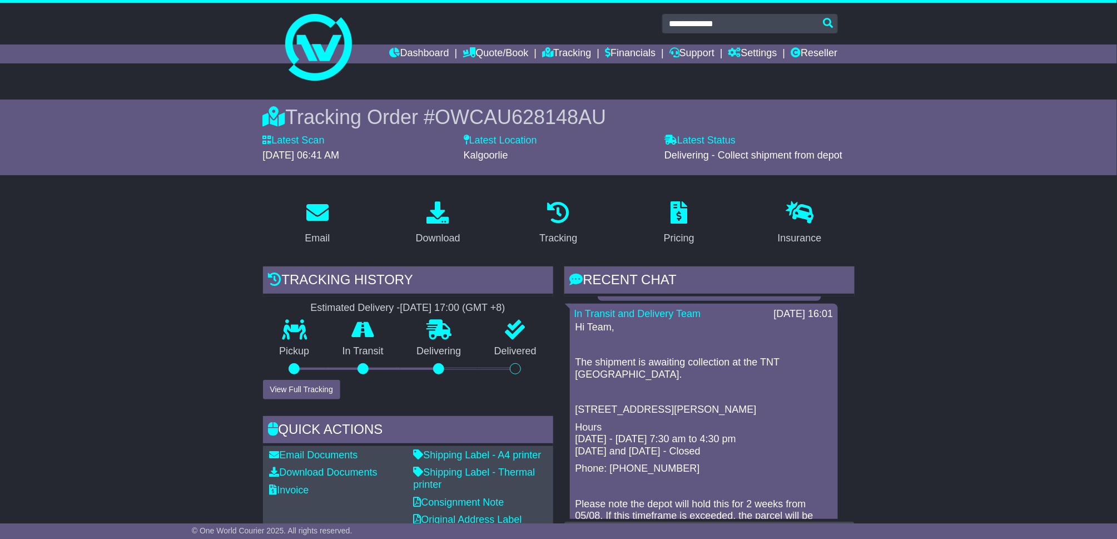
scroll to position [1339, 0]
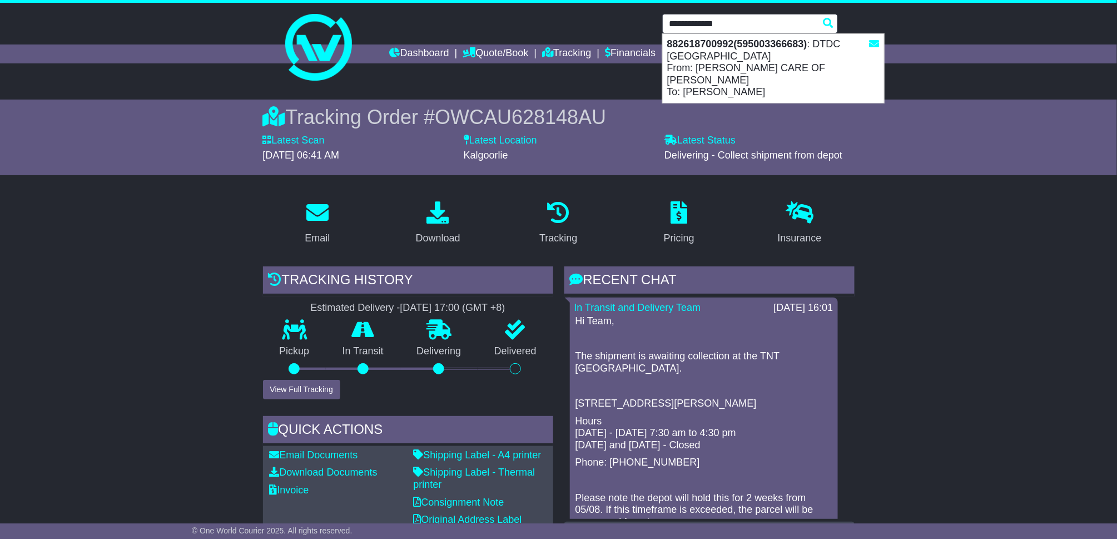
click at [775, 21] on input "**********" at bounding box center [750, 23] width 176 height 19
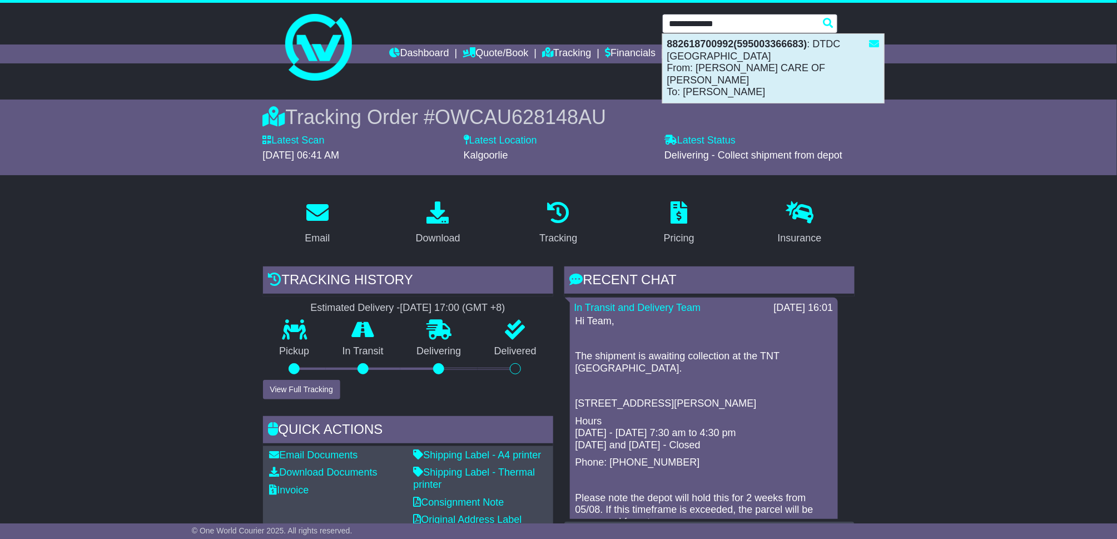
click at [759, 76] on div "882618700992(595003366683) : DTDC Australia From: SHARON ARNOTT CARE OF VARDA K…" at bounding box center [773, 68] width 221 height 69
type input "**********"
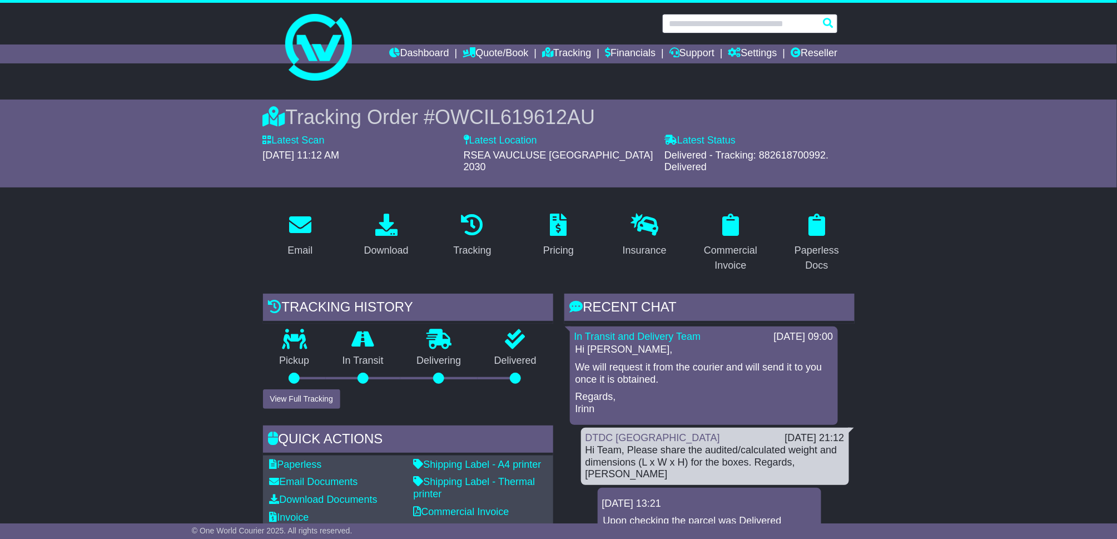
click at [785, 26] on input "text" at bounding box center [750, 23] width 176 height 19
paste input "**********"
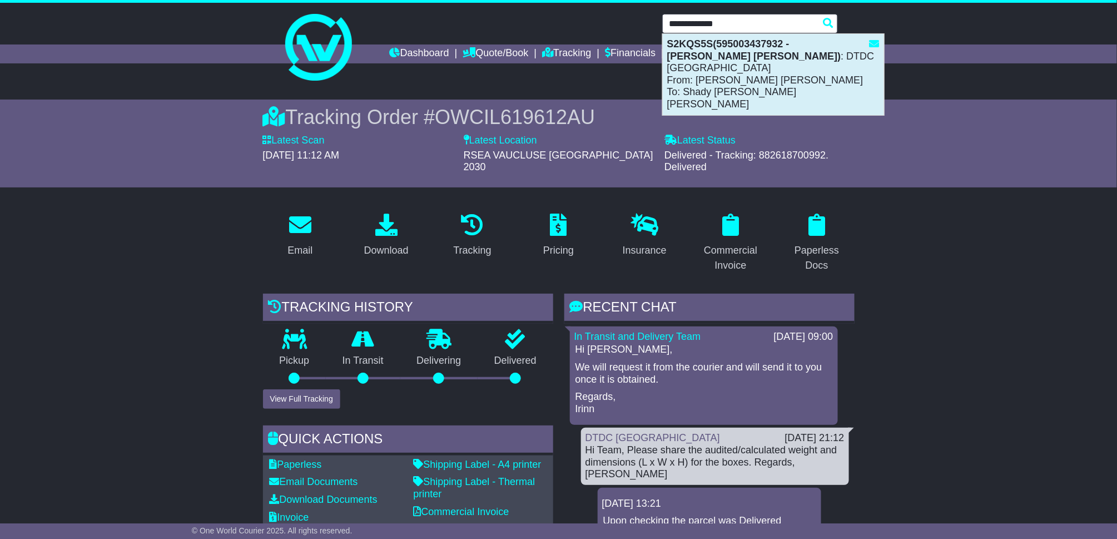
click at [777, 68] on div "S2KQS5S(595003437932 - Medhat Moussa Zikri Morkos) : DTDC Australia From: Medha…" at bounding box center [773, 74] width 221 height 81
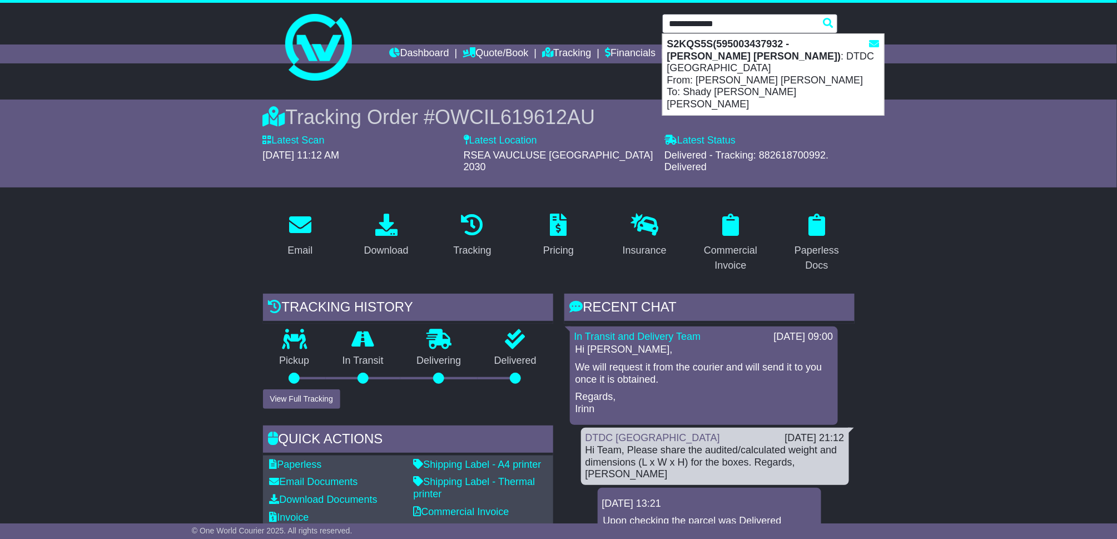
type input "*******"
